Goal: Task Accomplishment & Management: Use online tool/utility

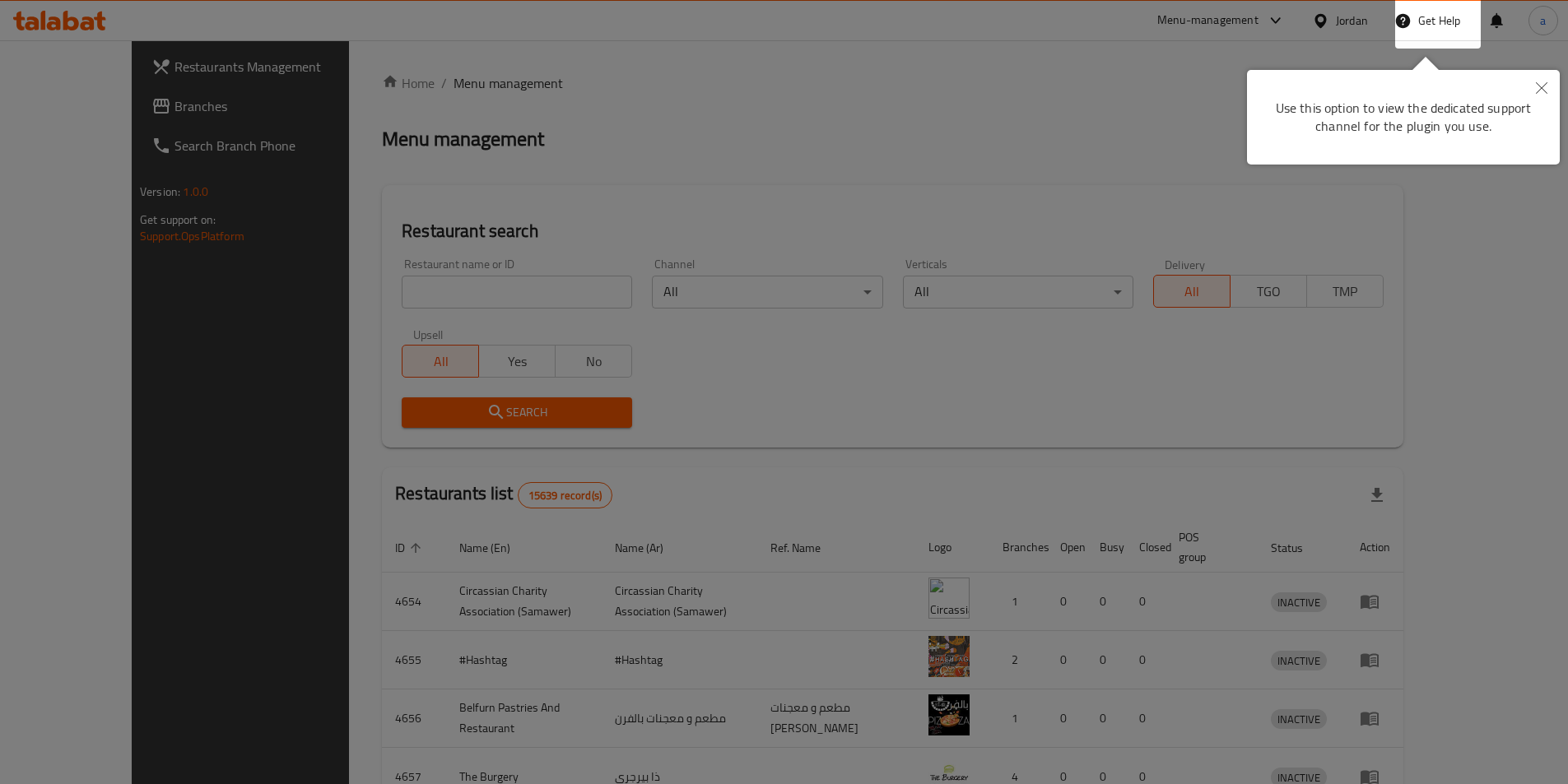
click at [875, 185] on div at bounding box center [784, 392] width 1568 height 784
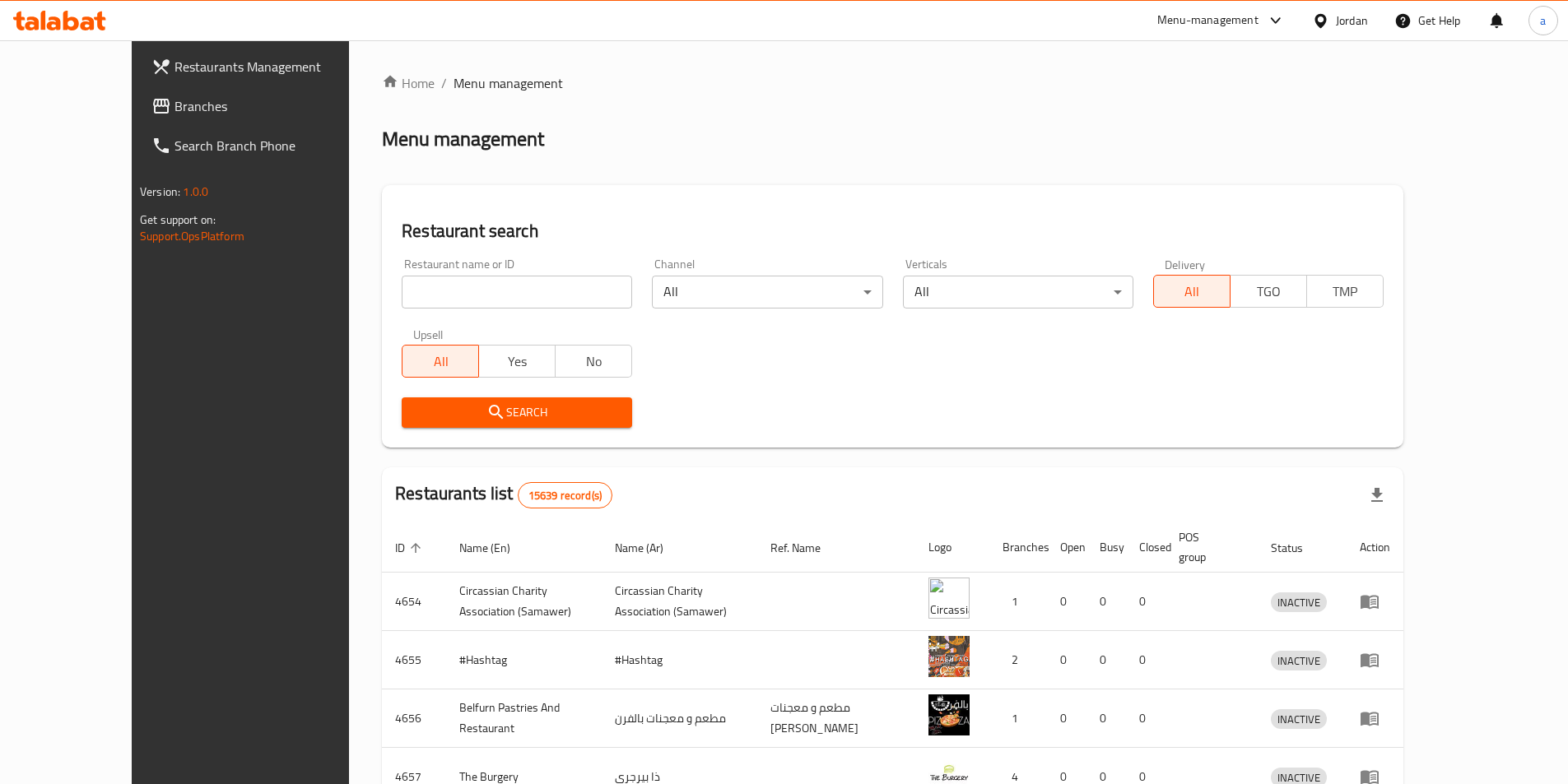
click at [175, 106] on span "Branches" at bounding box center [278, 106] width 206 height 20
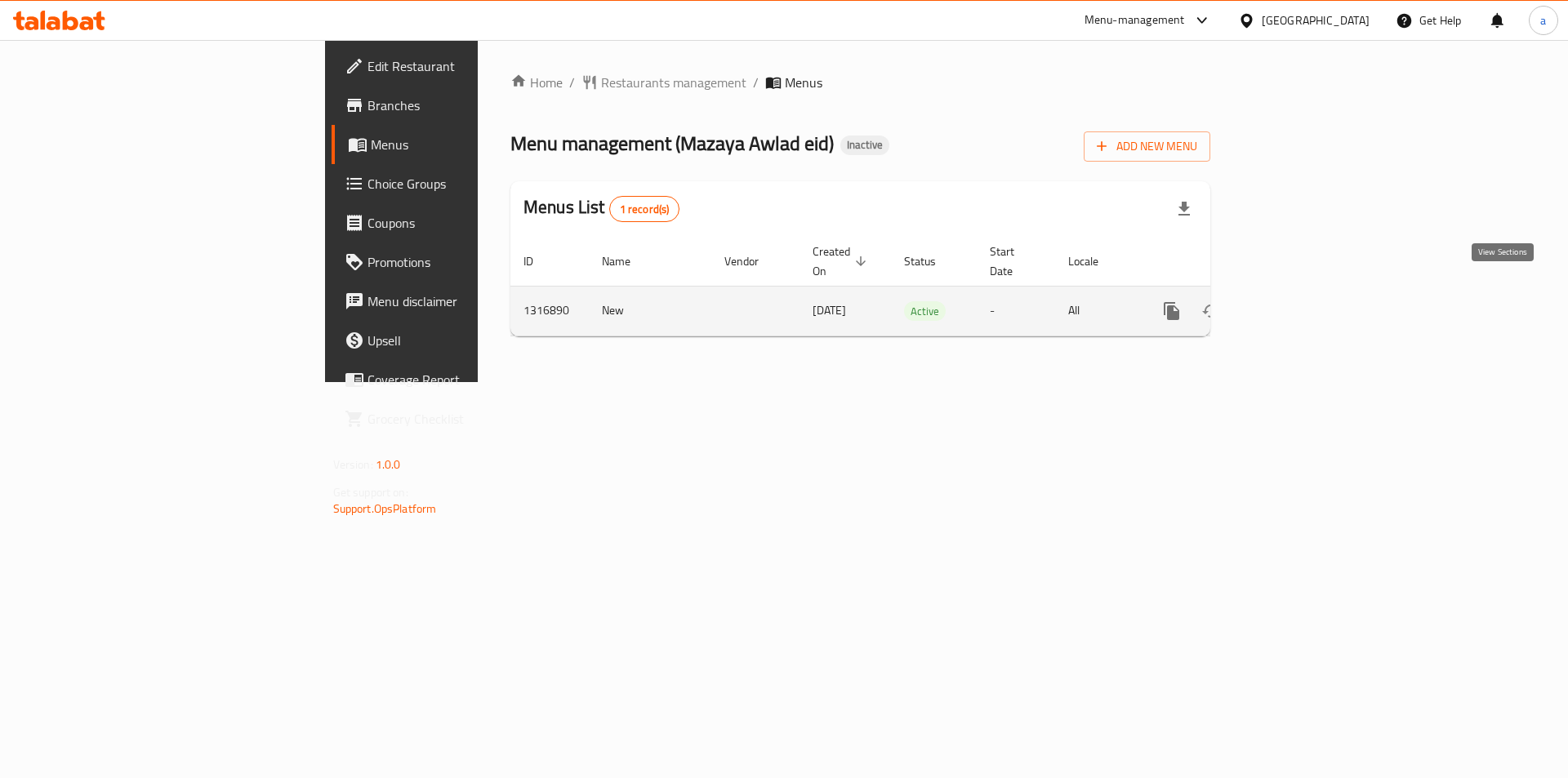
click at [1299, 301] on icon "enhanced table" at bounding box center [1290, 311] width 20 height 20
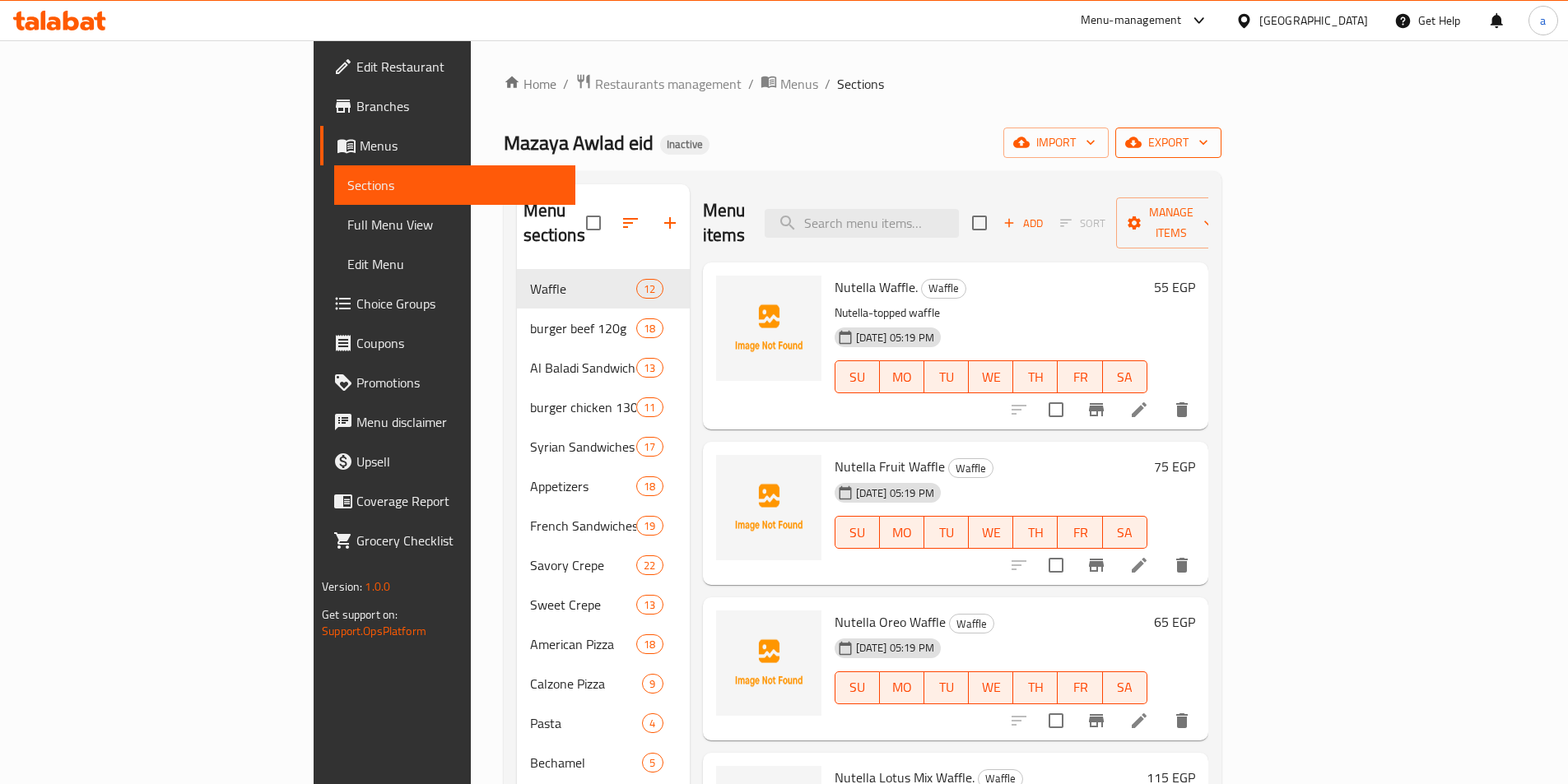
click at [1208, 144] on span "export" at bounding box center [1168, 142] width 80 height 21
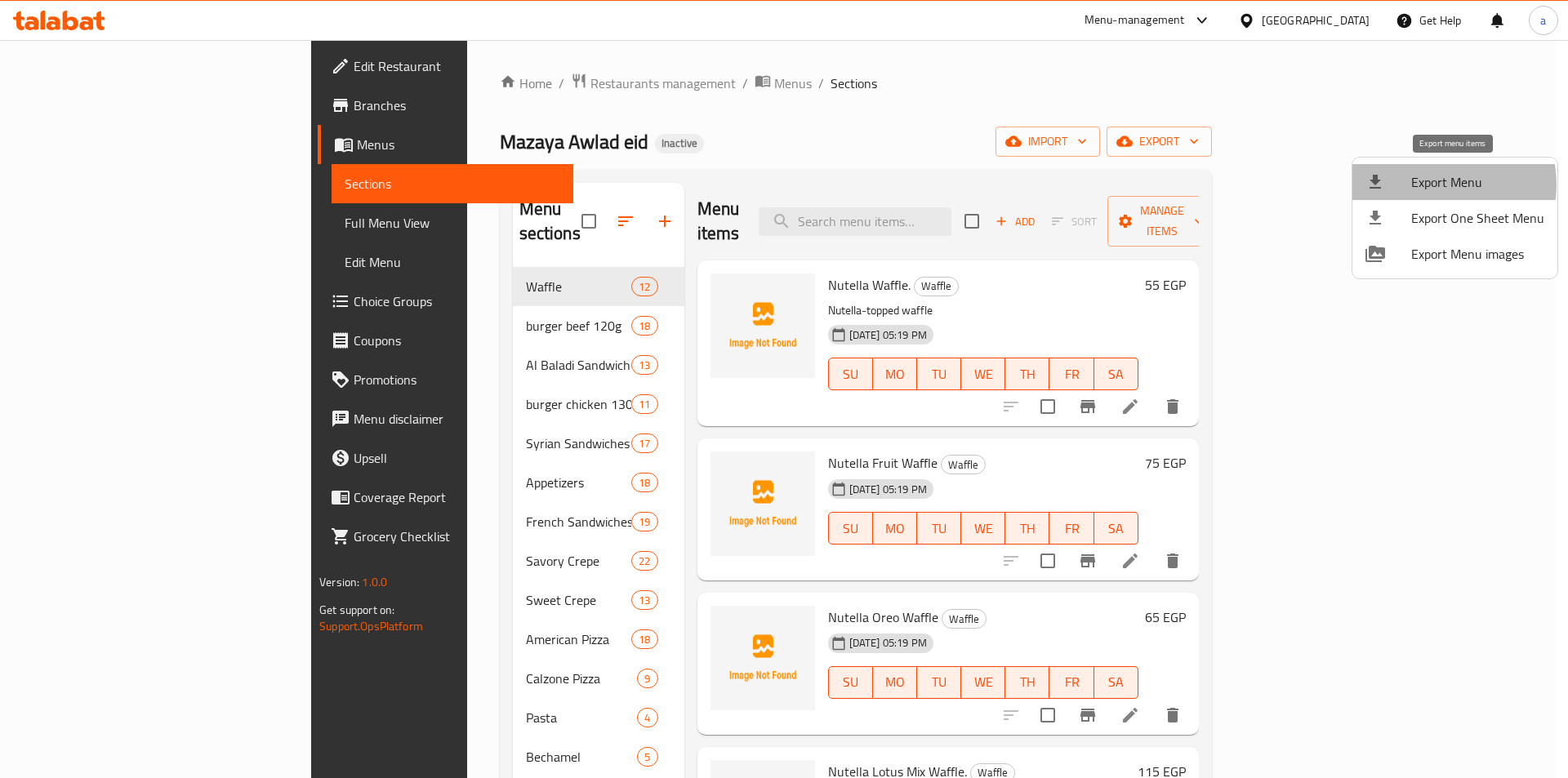
click at [1437, 184] on span "Export Menu" at bounding box center [1478, 182] width 133 height 20
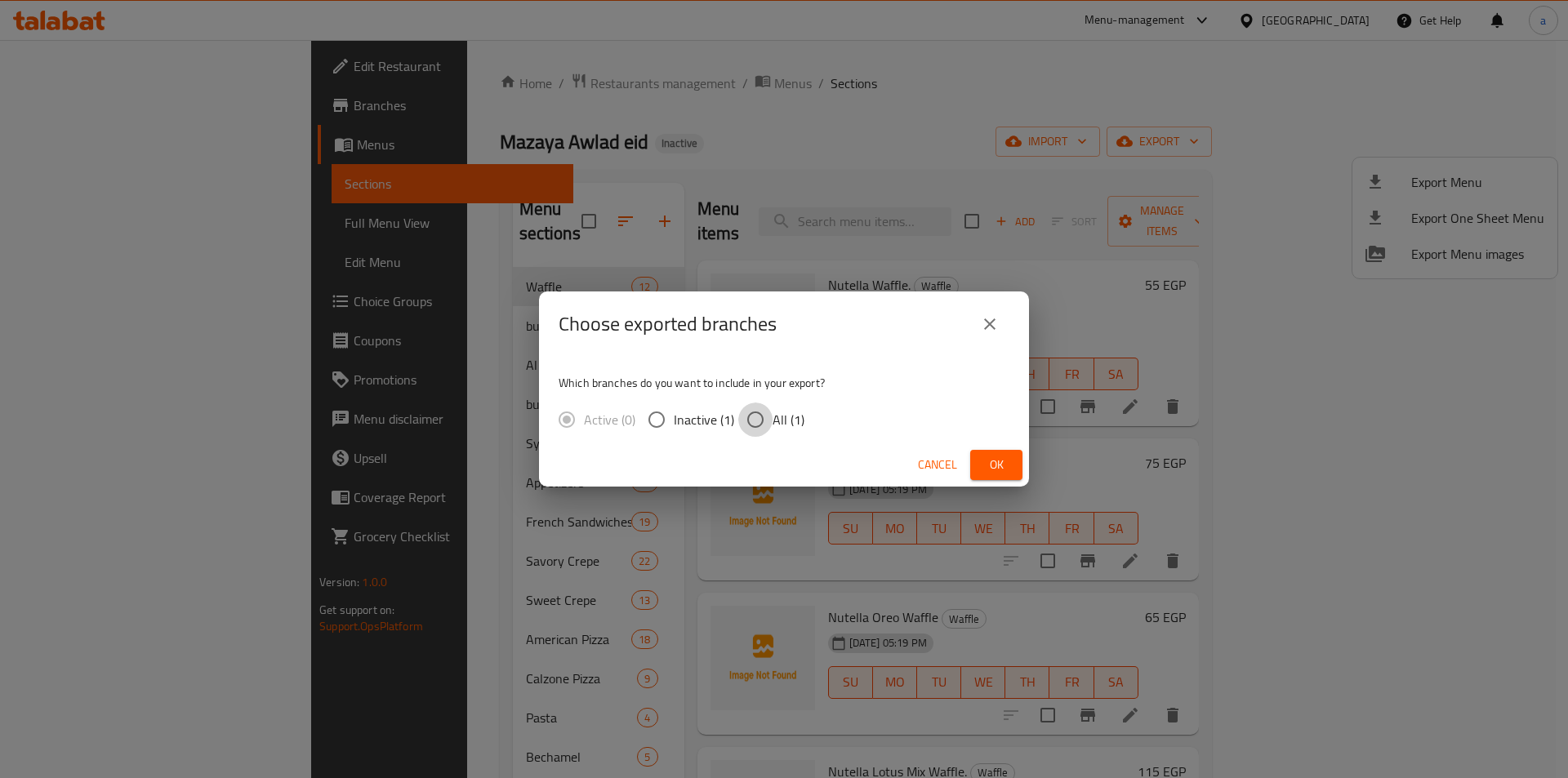
click at [756, 415] on input "All (1)" at bounding box center [755, 419] width 34 height 34
radio input "true"
click at [984, 466] on span "Ok" at bounding box center [996, 464] width 26 height 21
